Goal: Download file/media

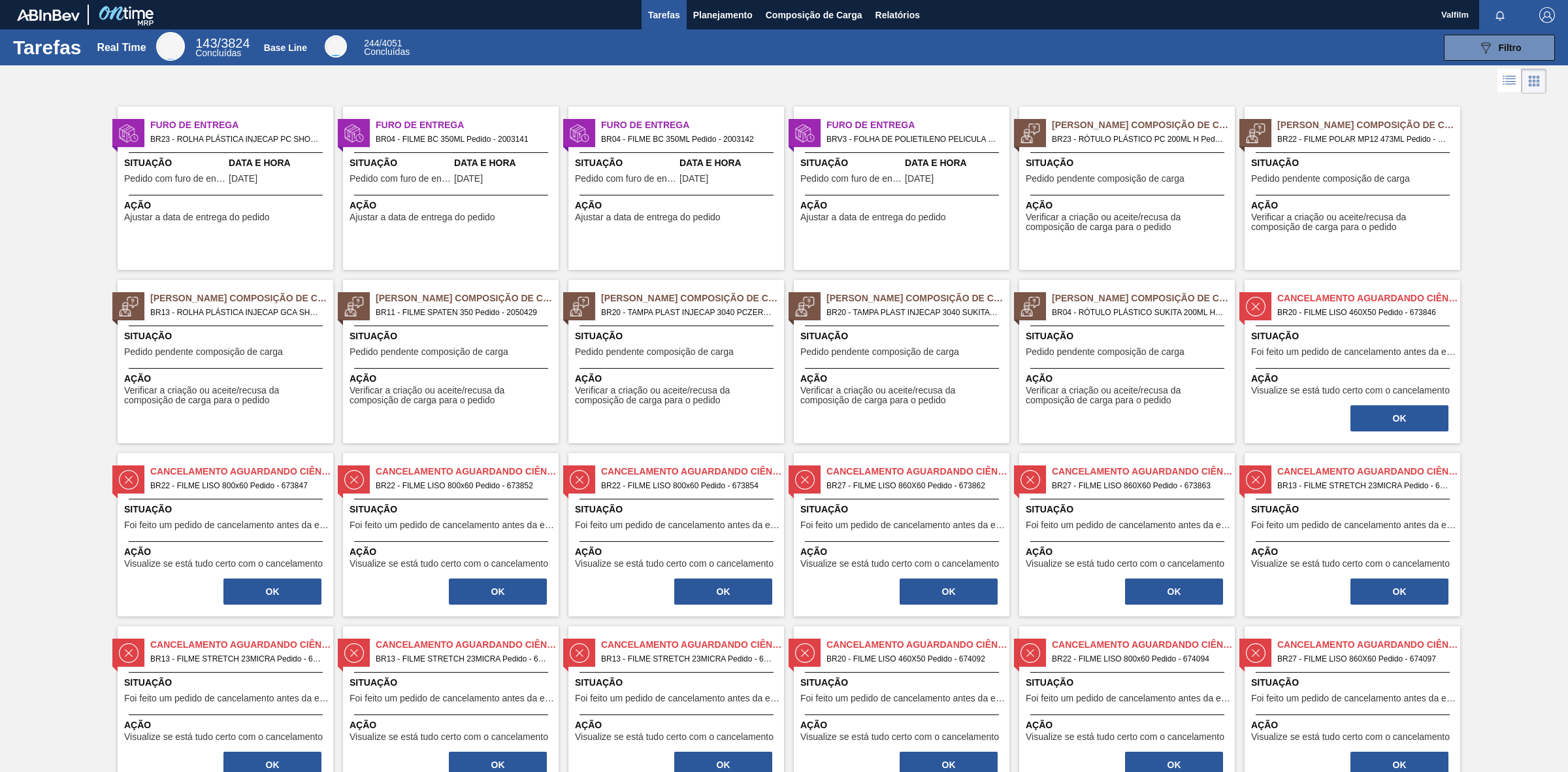
click at [824, 175] on span "Pedido com furo de entrega" at bounding box center [851, 179] width 101 height 10
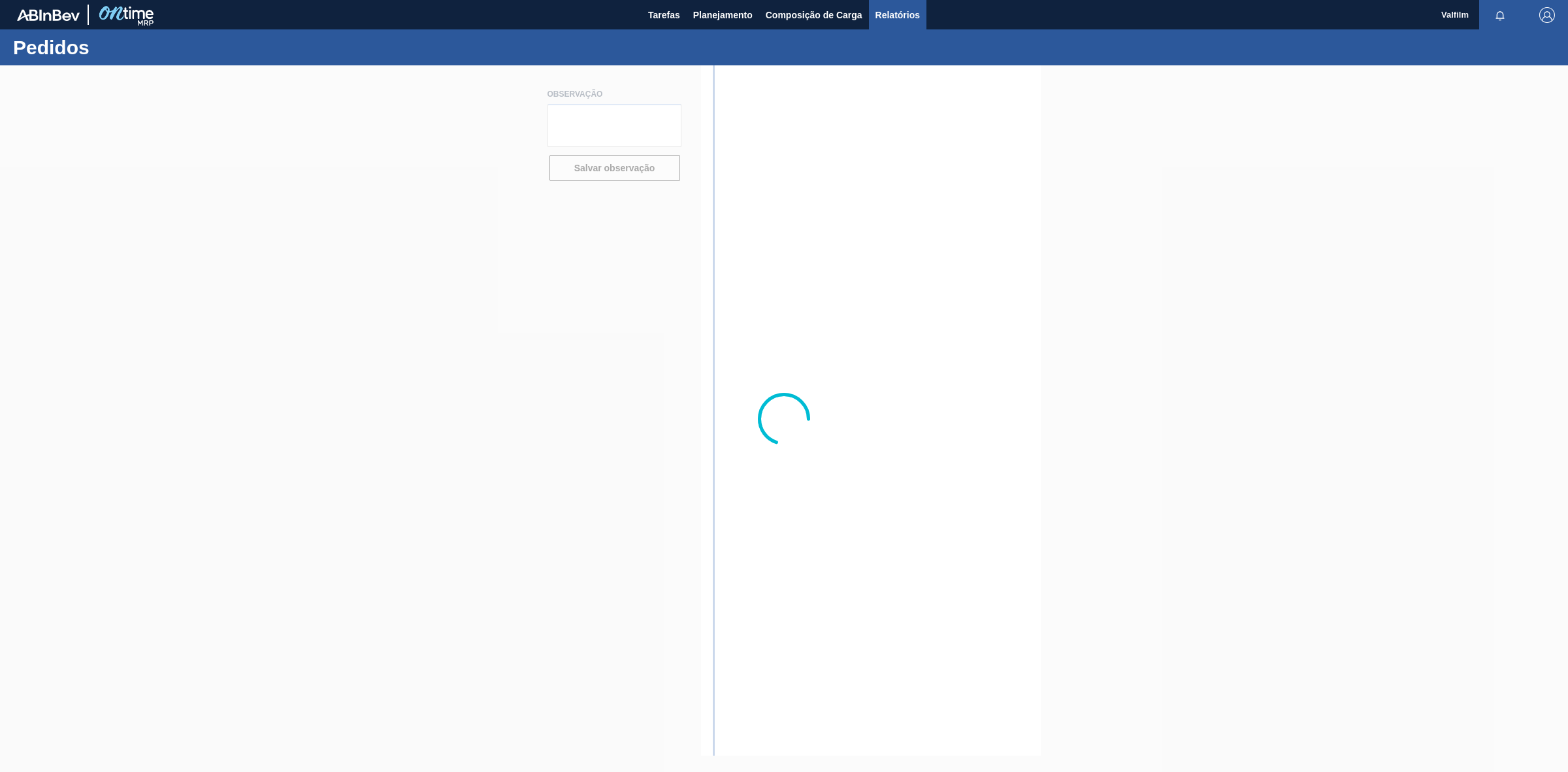
click at [915, 5] on button "Relatórios" at bounding box center [898, 15] width 57 height 29
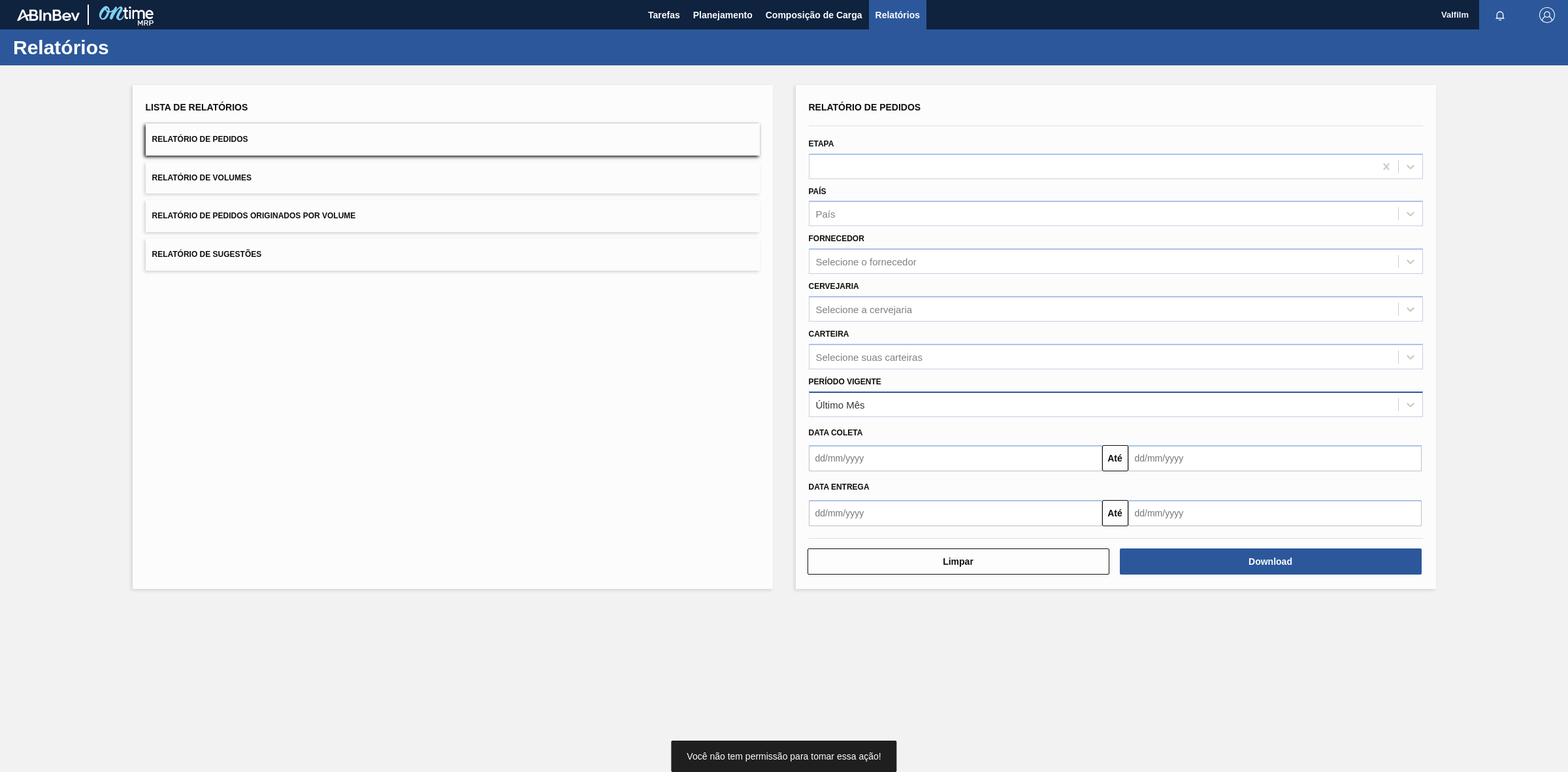
click at [848, 403] on div "Último Mês" at bounding box center [841, 404] width 49 height 11
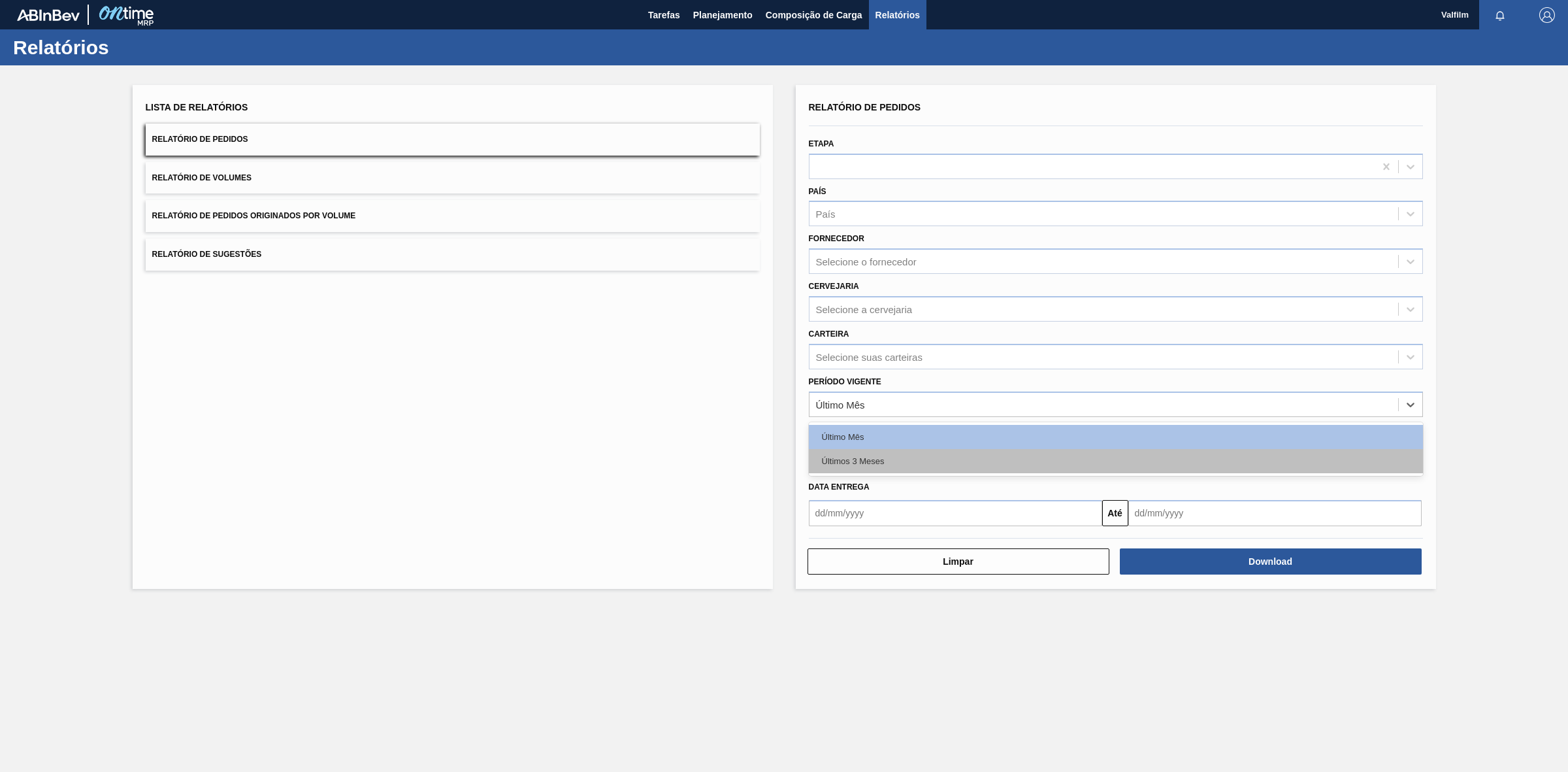
click at [863, 460] on div "Últimos 3 Meses" at bounding box center [1116, 461] width 614 height 24
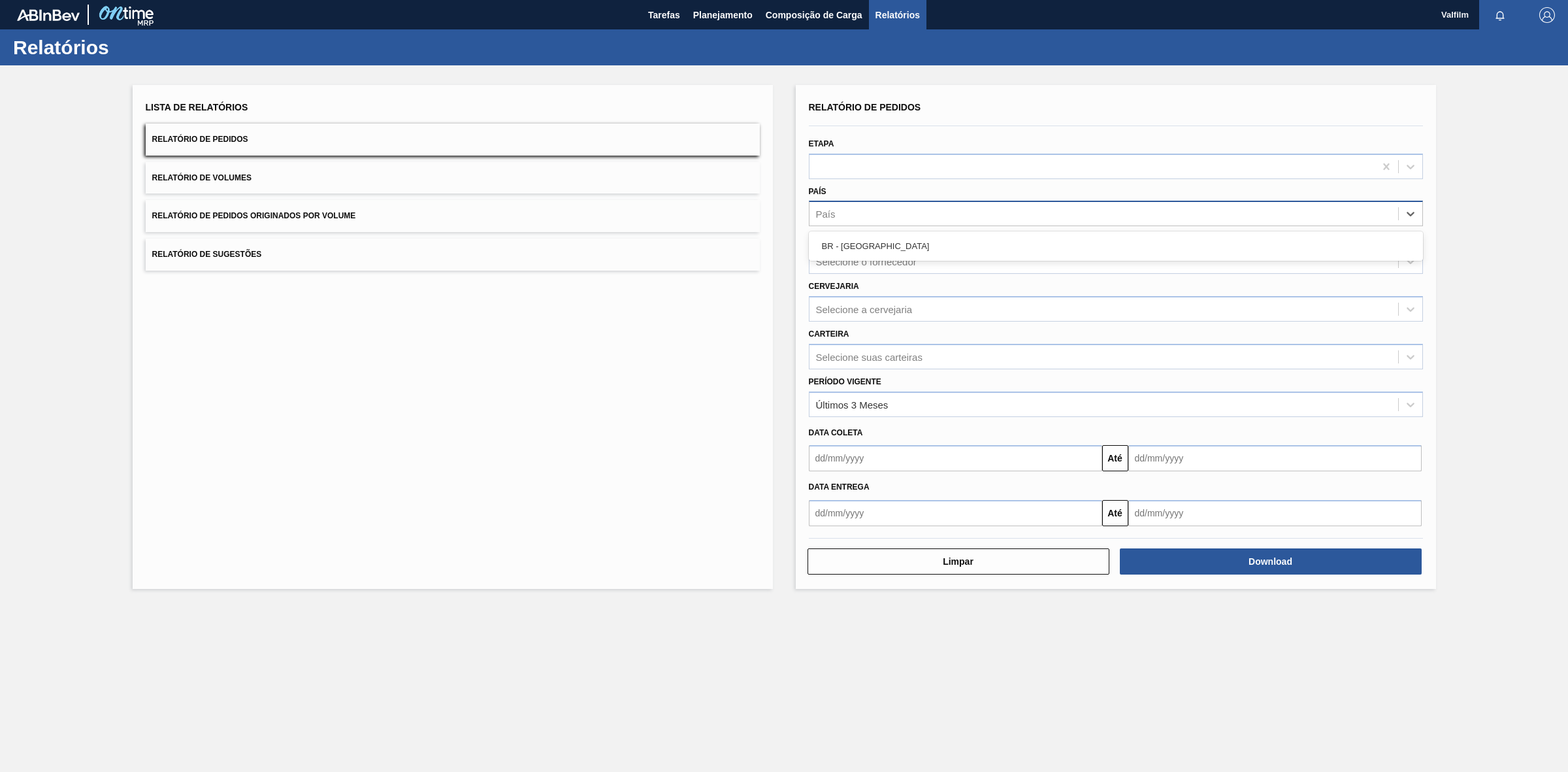
click at [851, 210] on div "País" at bounding box center [1104, 214] width 589 height 19
click at [904, 314] on div "Selecione a cervejaria" at bounding box center [1104, 308] width 589 height 19
type input "VIDR"
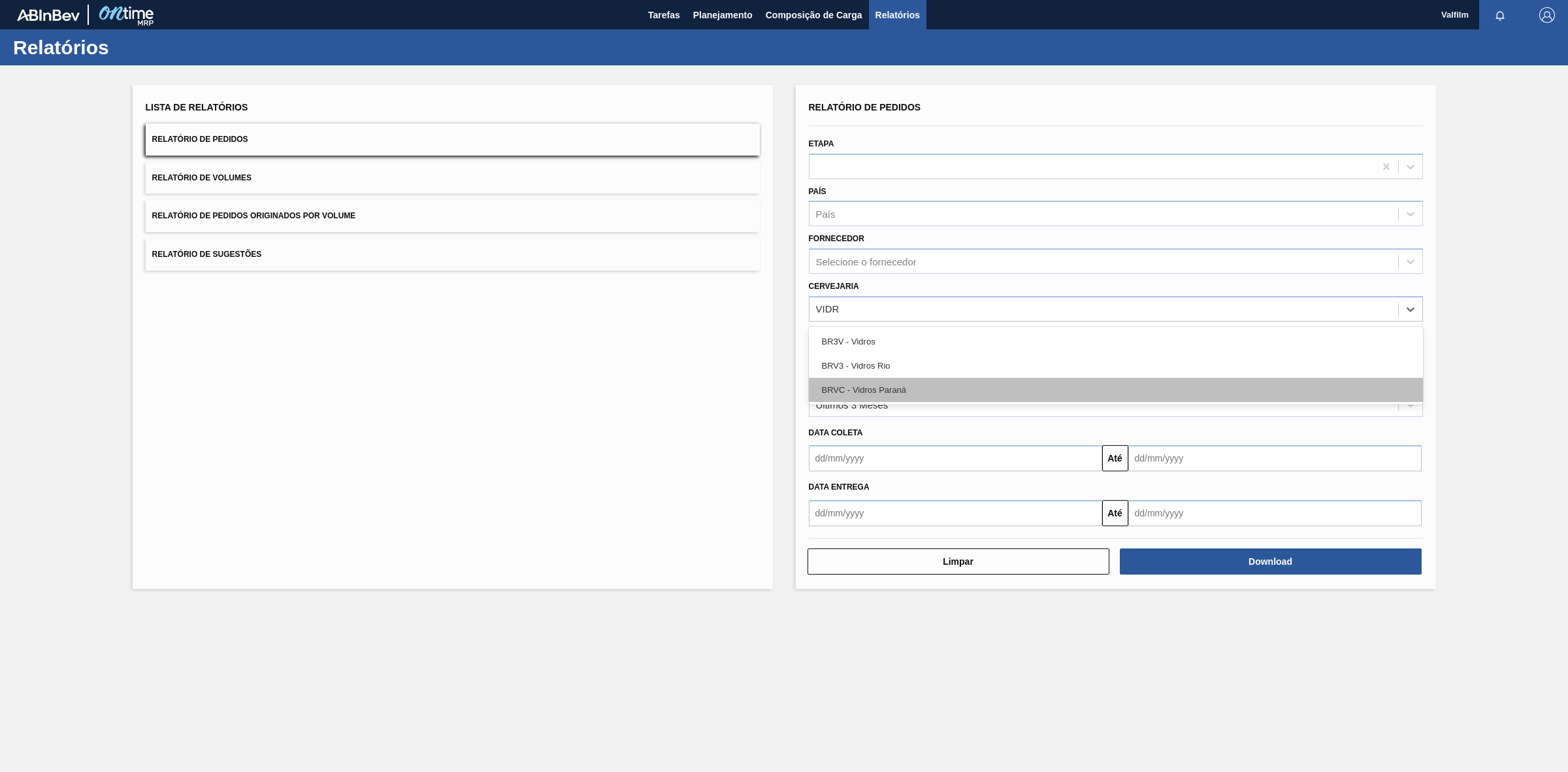
click at [897, 392] on div "BRVC - Vidros Paraná" at bounding box center [1116, 390] width 614 height 24
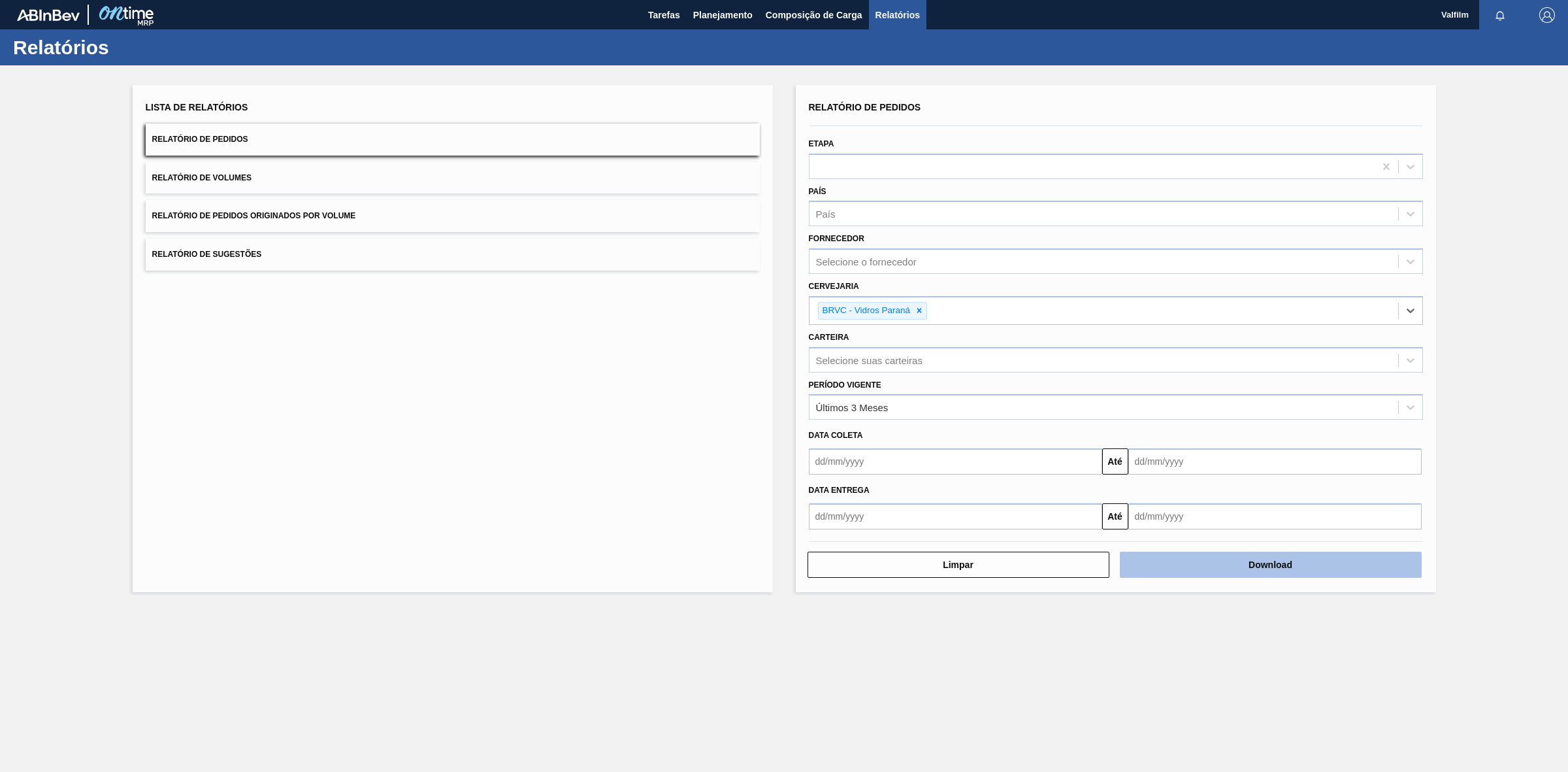
click at [1172, 566] on button "Download" at bounding box center [1270, 564] width 302 height 26
click at [888, 452] on input "text" at bounding box center [955, 461] width 294 height 26
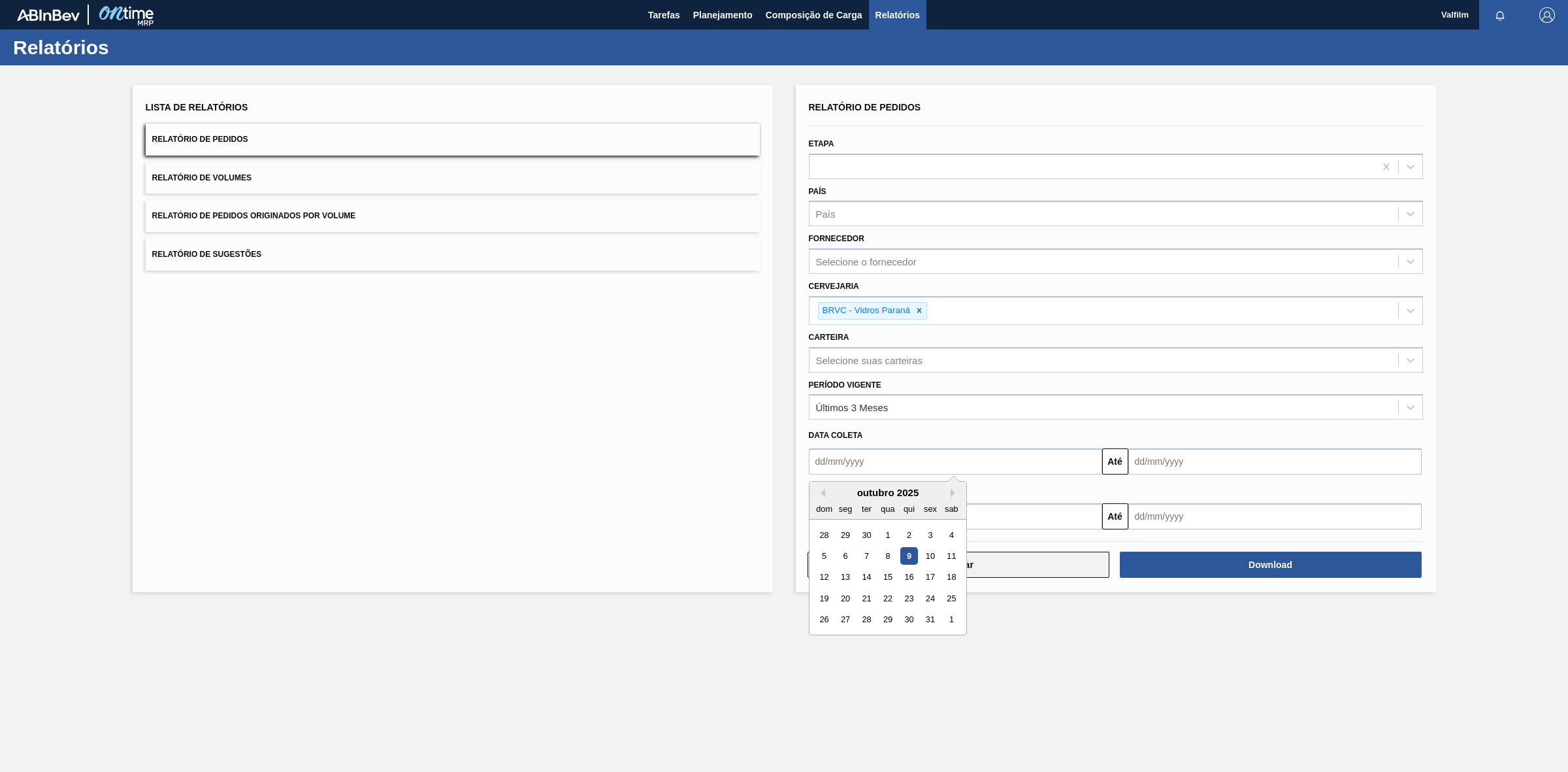
click at [1026, 570] on button "Limpar" at bounding box center [958, 564] width 302 height 26
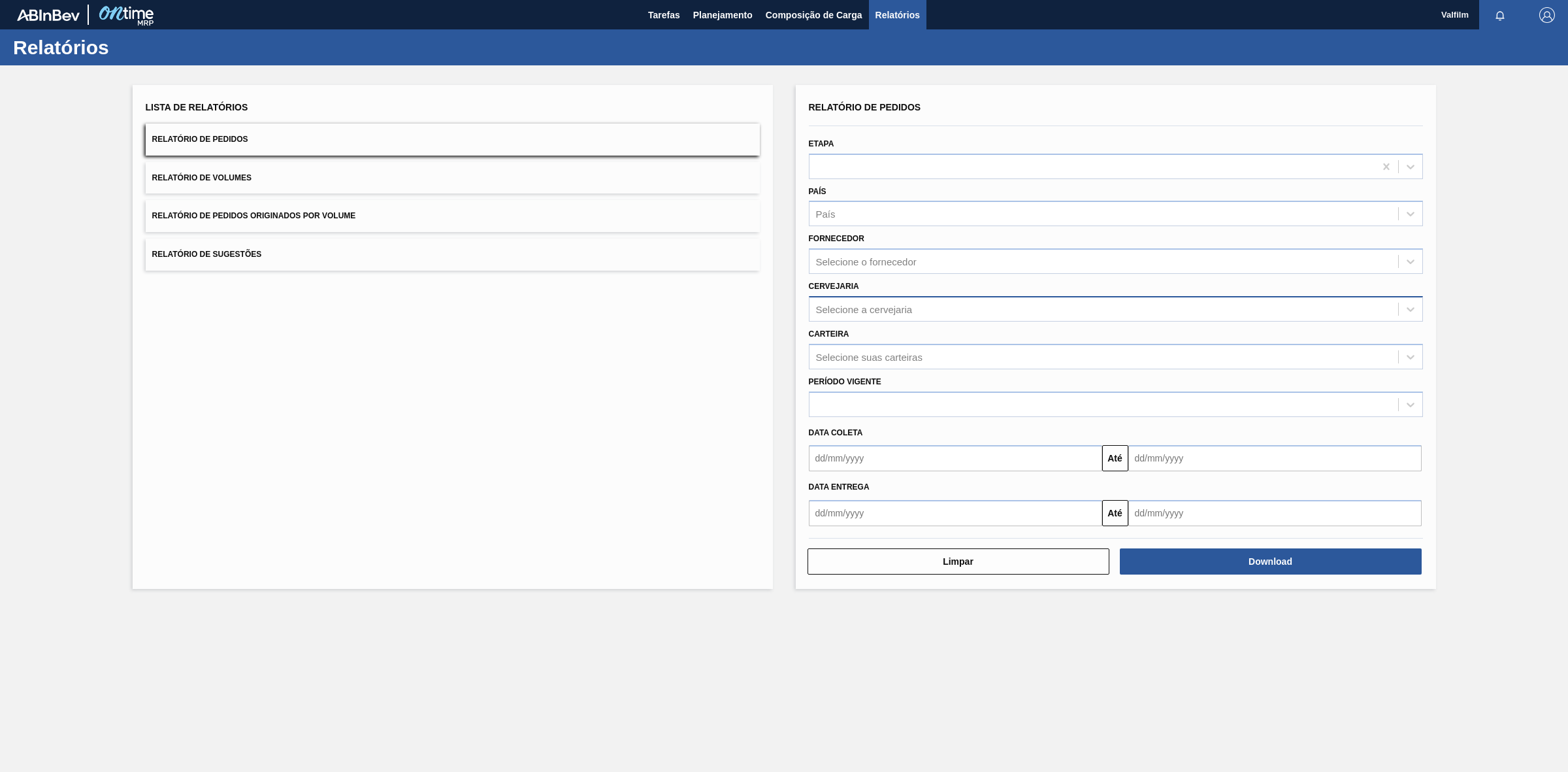
click at [880, 300] on div "Selecione a cervejaria" at bounding box center [1104, 308] width 589 height 19
type input "VIDRO"
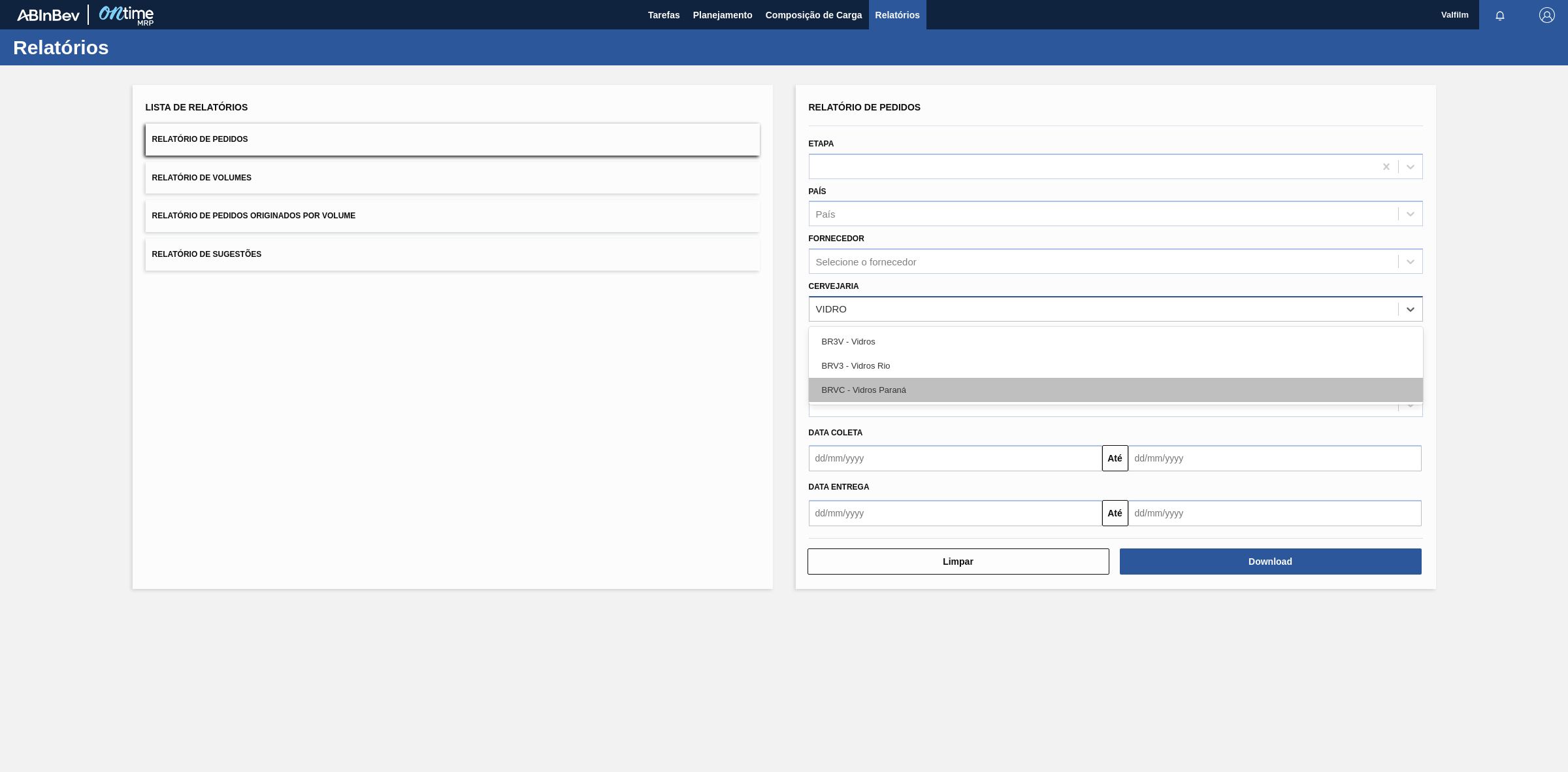
click at [872, 386] on div "BRVC - Vidros Paraná" at bounding box center [1116, 390] width 614 height 24
